Goal: Task Accomplishment & Management: Manage account settings

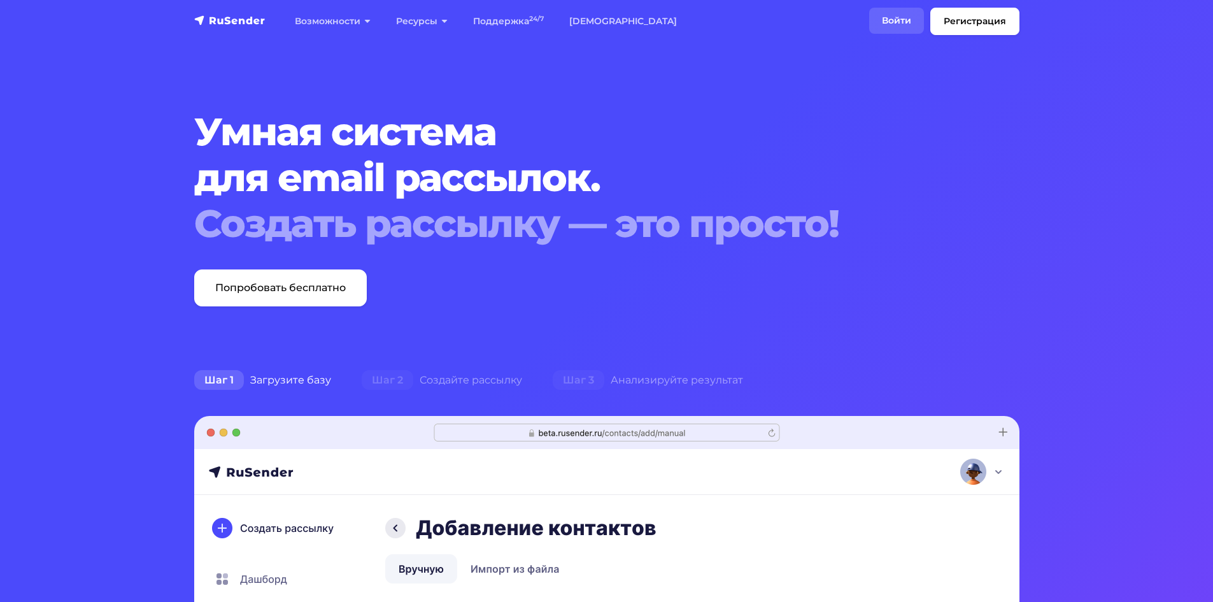
click at [906, 22] on link "Войти" at bounding box center [896, 21] width 55 height 26
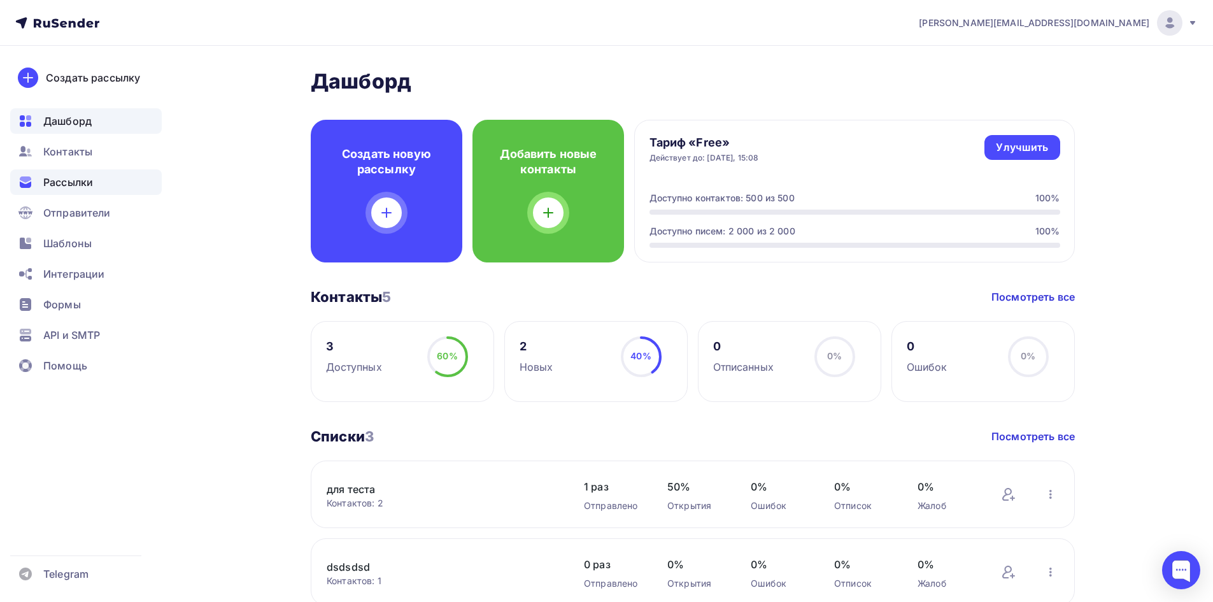
click at [83, 190] on div "Рассылки" at bounding box center [86, 181] width 152 height 25
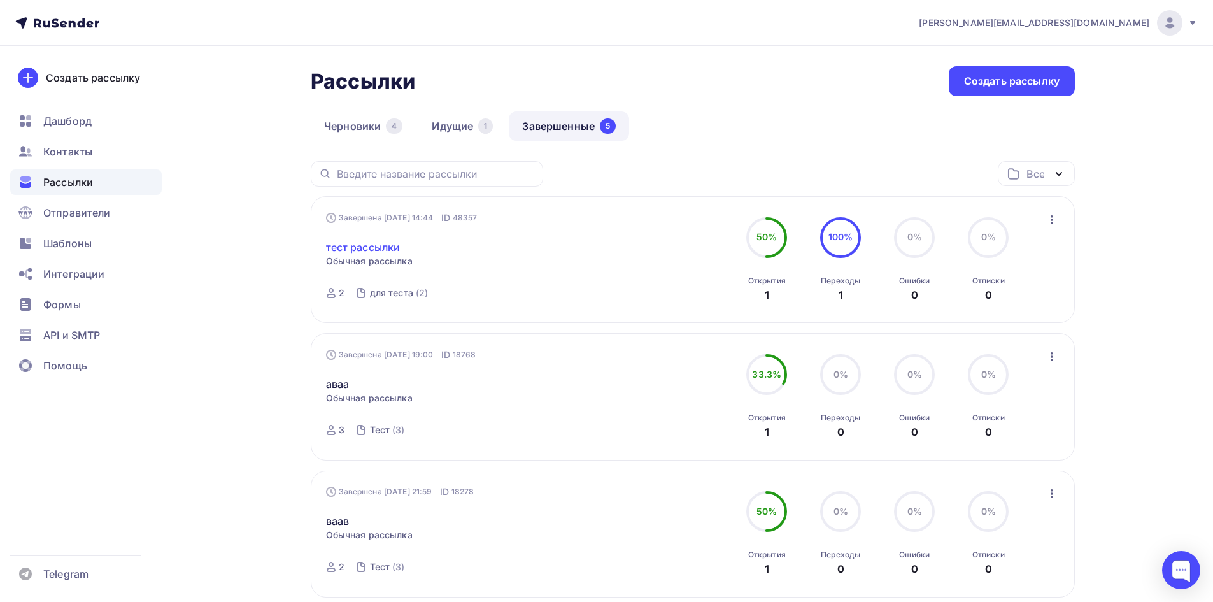
click at [389, 249] on link "тест рассылки" at bounding box center [363, 247] width 75 height 15
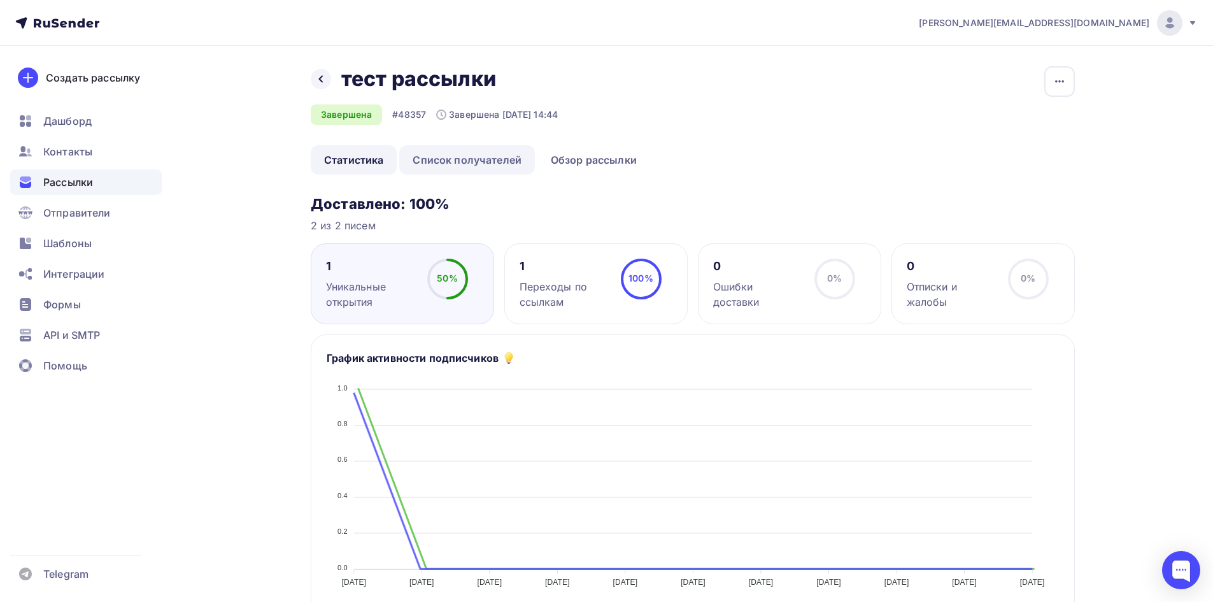
click at [476, 156] on link "Список получателей" at bounding box center [467, 159] width 136 height 29
